Goal: Task Accomplishment & Management: Manage account settings

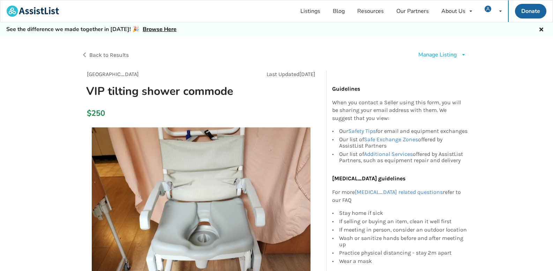
click at [463, 56] on icon at bounding box center [462, 55] width 5 height 4
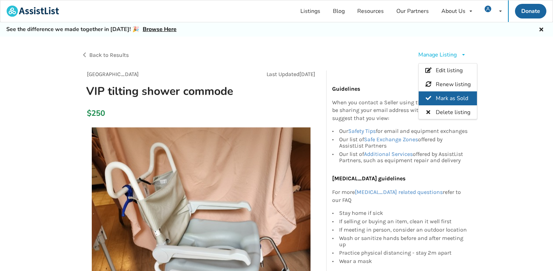
click at [454, 97] on span "Mark as Sold" at bounding box center [451, 98] width 32 height 8
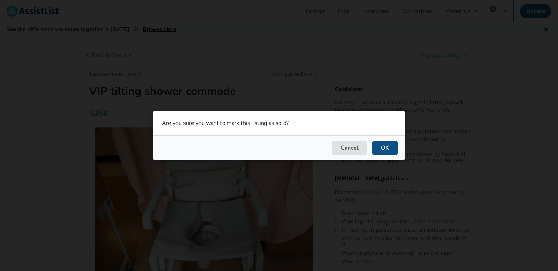
click at [381, 151] on button "OK" at bounding box center [384, 147] width 25 height 13
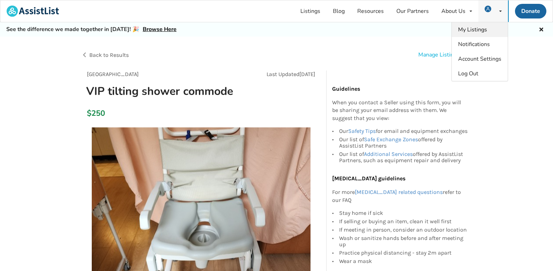
click at [485, 28] on span "My Listings" at bounding box center [472, 30] width 29 height 8
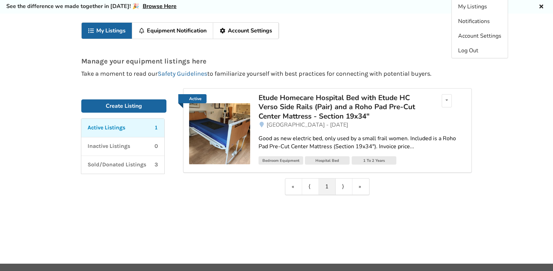
scroll to position [35, 0]
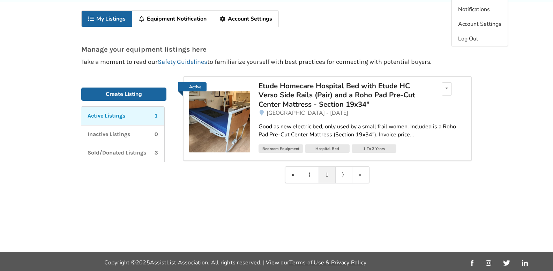
click at [316, 86] on div "Etude Homecare Hospital Bed with Etude HC Verso Side Rails (Pair) and a Roho Pa…" at bounding box center [339, 95] width 163 height 28
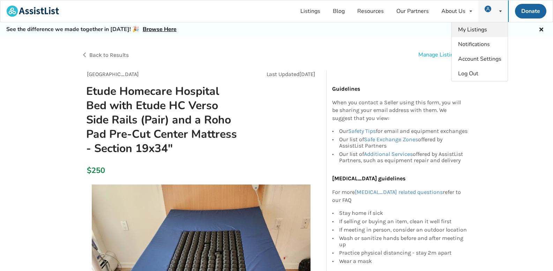
click at [484, 29] on span "My Listings" at bounding box center [472, 30] width 29 height 8
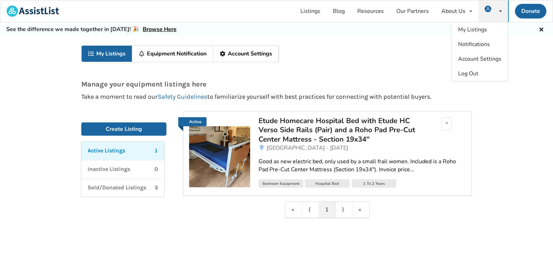
click at [518, 133] on div "My Listings Equipment Notification Account Settings Manage your equipment listi…" at bounding box center [276, 162] width 553 height 250
click at [115, 190] on p "Sold/Donated Listings" at bounding box center [116, 188] width 59 height 8
